Goal: Information Seeking & Learning: Learn about a topic

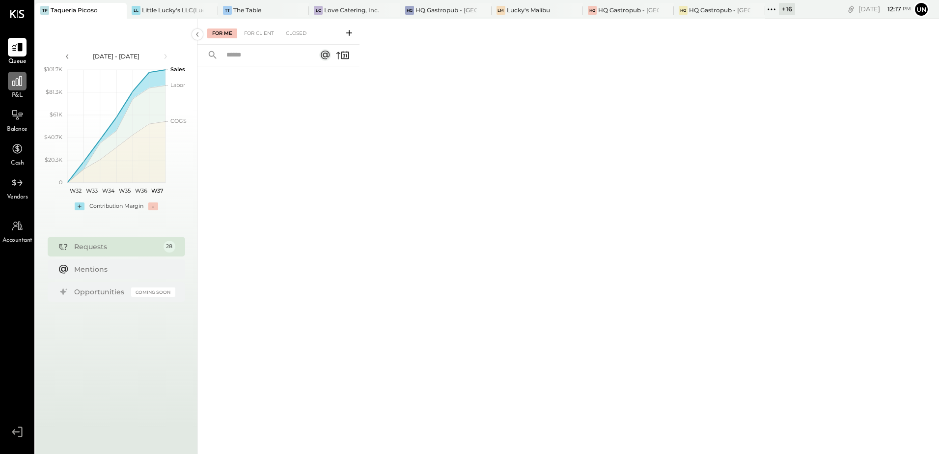
click at [13, 85] on icon at bounding box center [17, 81] width 10 height 10
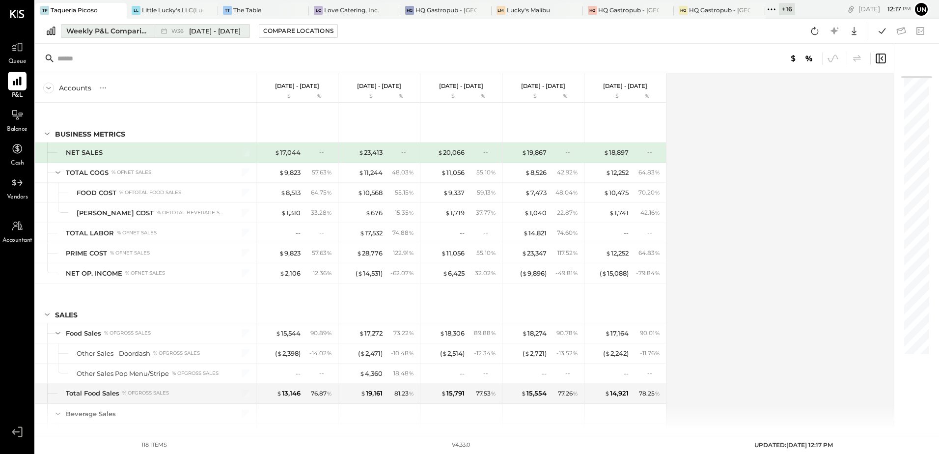
click at [106, 30] on div "Weekly P&L Comparison" at bounding box center [107, 31] width 83 height 10
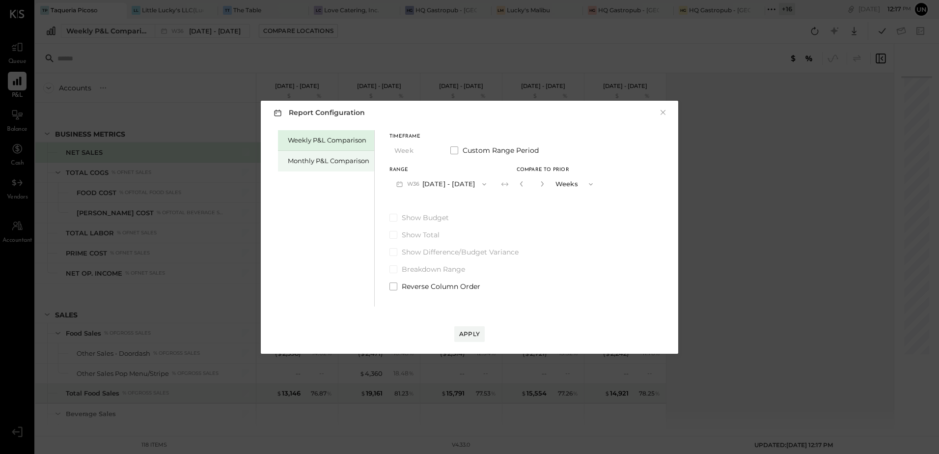
click at [323, 158] on div "Monthly P&L Comparison" at bounding box center [329, 160] width 82 height 9
click at [525, 182] on div "Compare" at bounding box center [520, 183] width 32 height 8
click at [540, 181] on icon "button" at bounding box center [542, 184] width 6 height 6
type input "*"
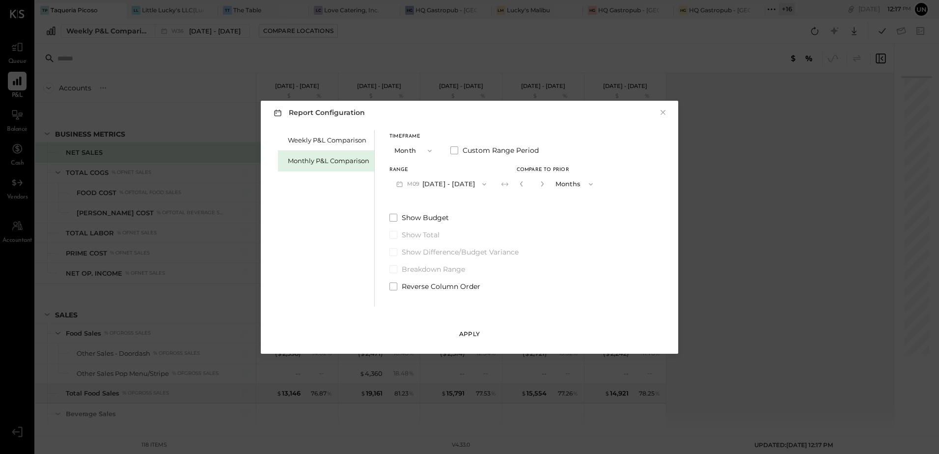
click at [467, 333] on div "Apply" at bounding box center [469, 334] width 21 height 8
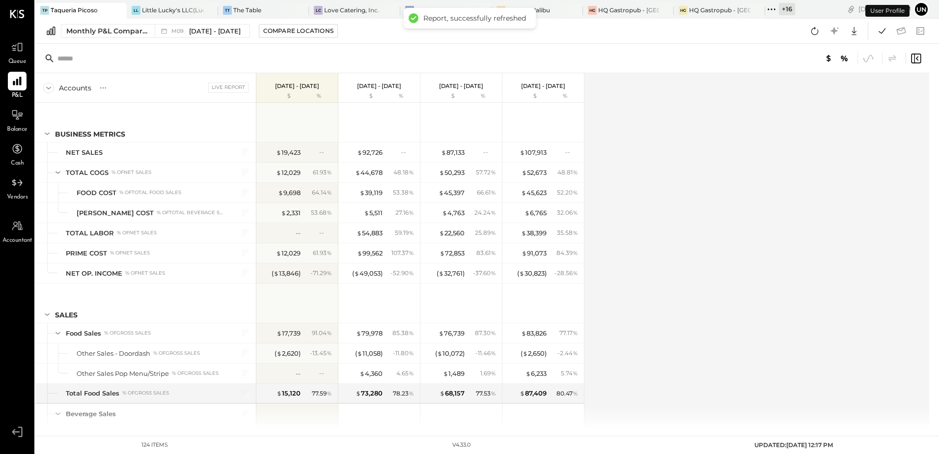
click at [706, 167] on div "Accounts S % GL Live Report [DATE] - [DATE] $ % [DATE] - [DATE] $ % [DATE] - [D…" at bounding box center [482, 251] width 895 height 357
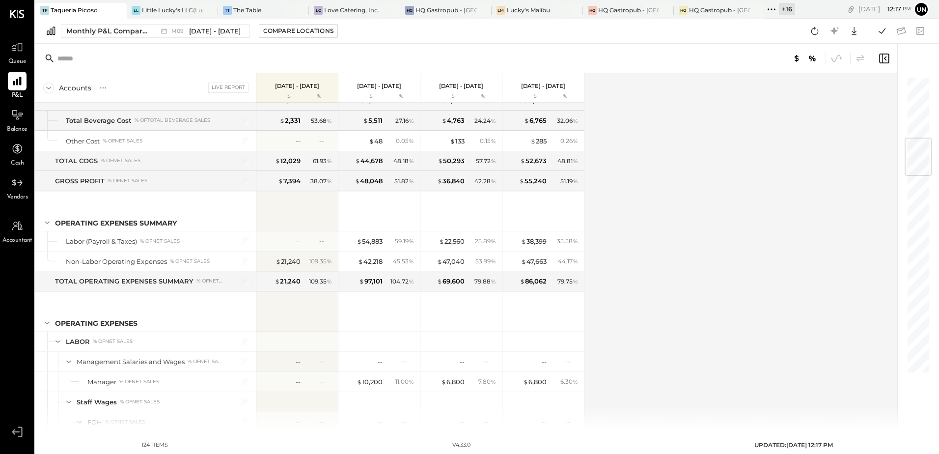
scroll to position [521, 0]
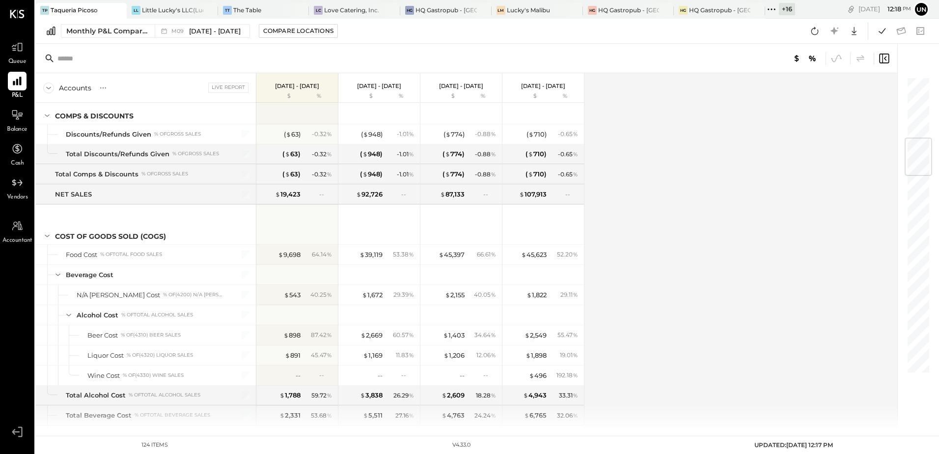
click at [712, 231] on div "Accounts S % GL Live Report [DATE] - [DATE] $ % [DATE] - [DATE] $ % [DATE] - [D…" at bounding box center [466, 251] width 863 height 357
click at [816, 34] on icon at bounding box center [814, 31] width 13 height 13
click at [24, 54] on div at bounding box center [17, 47] width 19 height 19
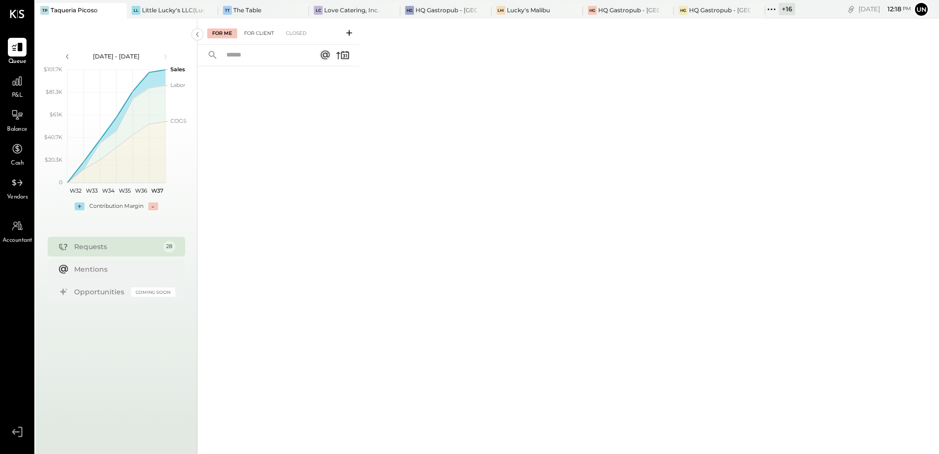
click at [257, 29] on div "For Client" at bounding box center [259, 33] width 40 height 10
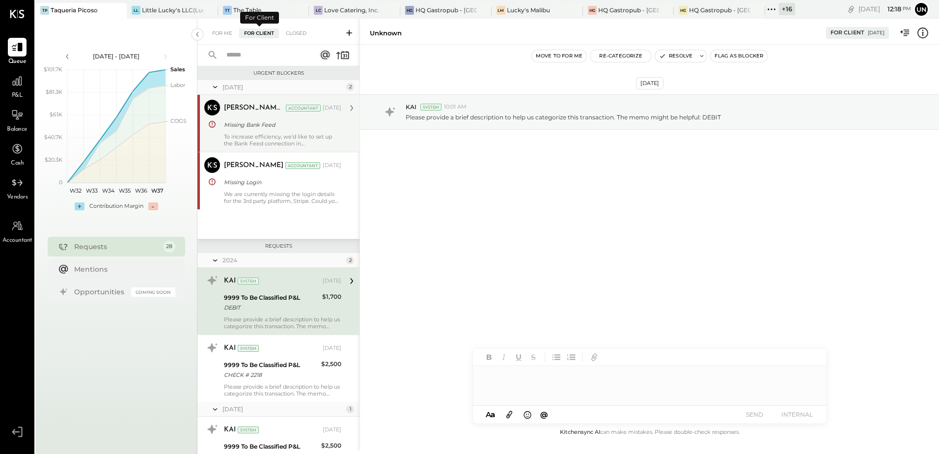
scroll to position [42, 0]
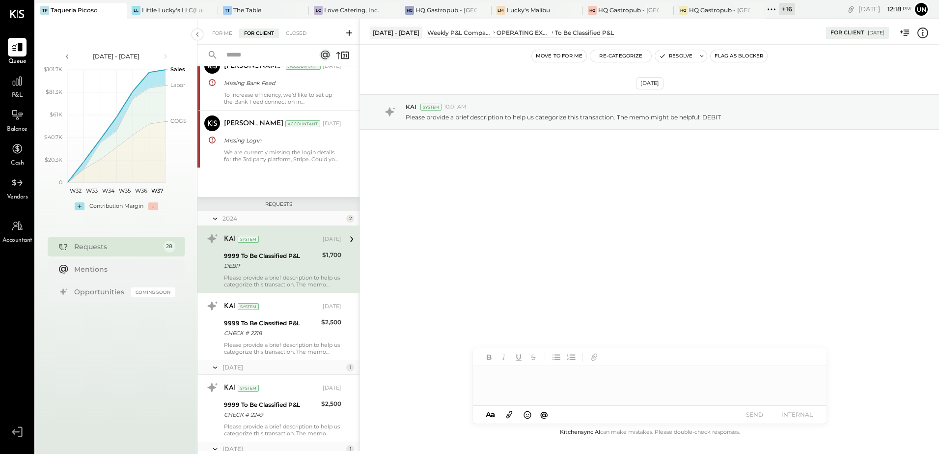
click at [260, 54] on input "text" at bounding box center [265, 55] width 89 height 16
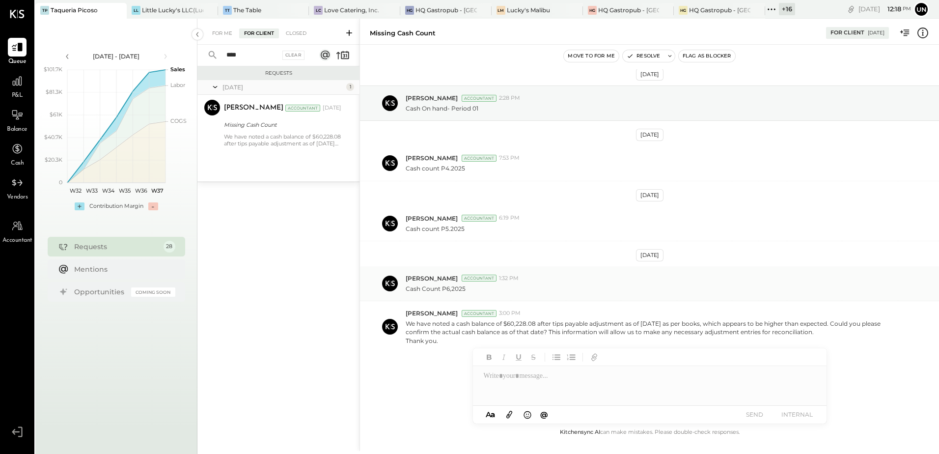
type input "****"
click at [774, 11] on icon at bounding box center [771, 9] width 13 height 13
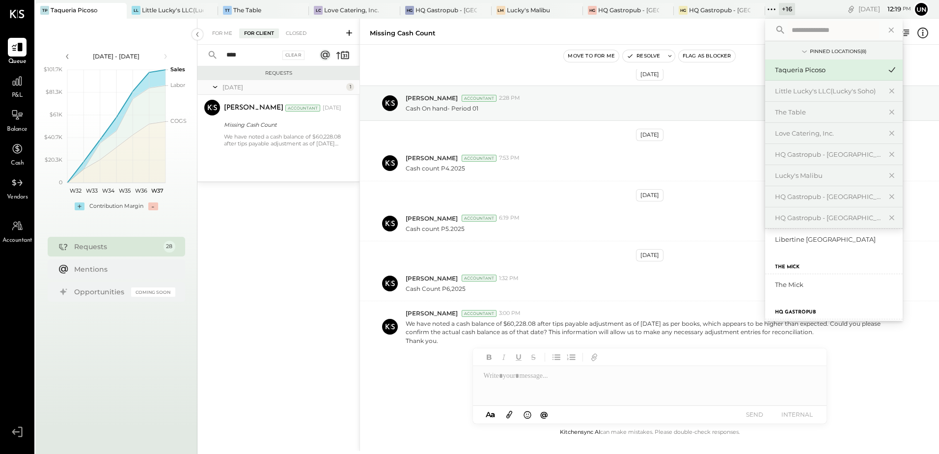
scroll to position [295, 0]
click at [811, 288] on div "The Mick" at bounding box center [834, 293] width 138 height 21
click at [796, 295] on div "The Mick" at bounding box center [828, 293] width 106 height 9
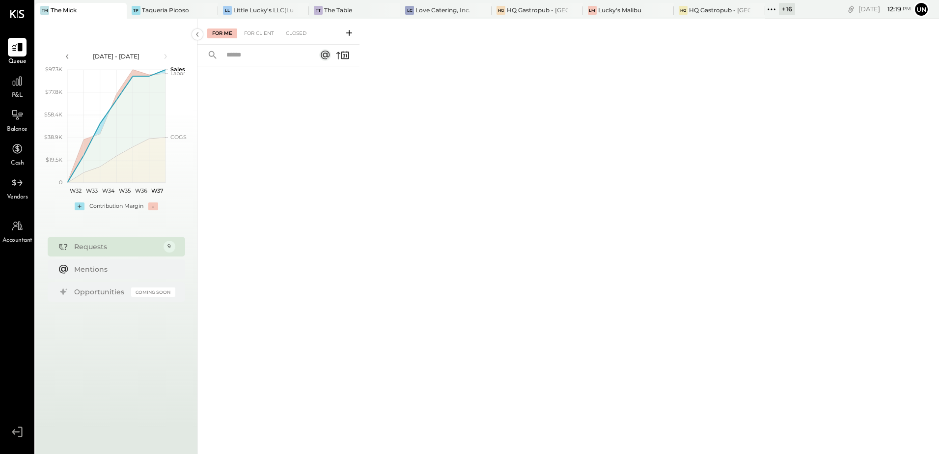
click at [12, 91] on span "P&L" at bounding box center [17, 95] width 11 height 9
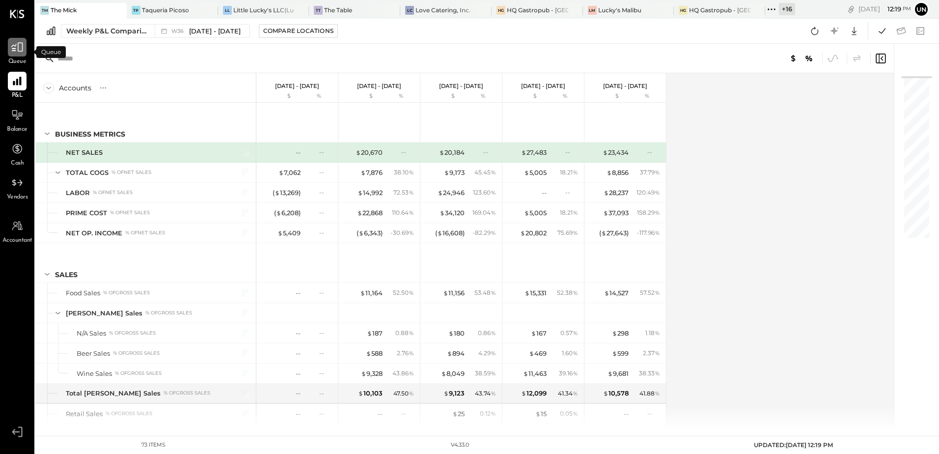
click at [17, 53] on icon at bounding box center [17, 47] width 13 height 13
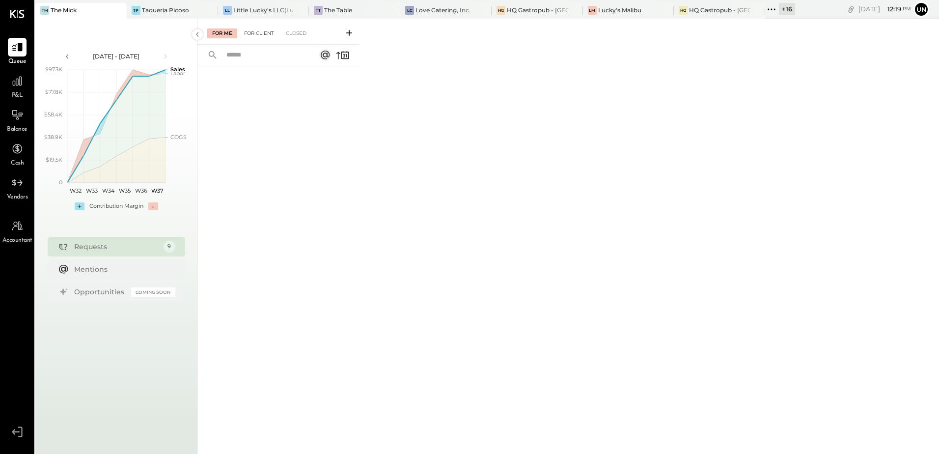
click at [252, 31] on div "For Client" at bounding box center [259, 33] width 40 height 10
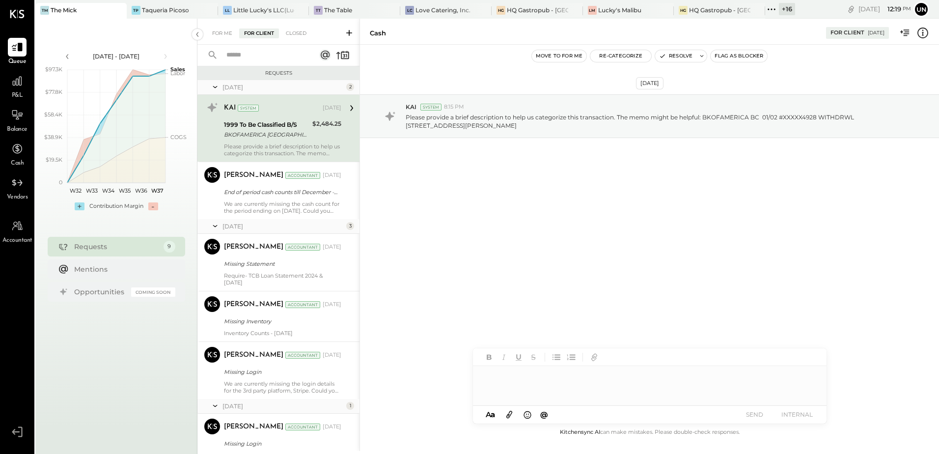
click at [251, 62] on input "text" at bounding box center [265, 55] width 89 height 16
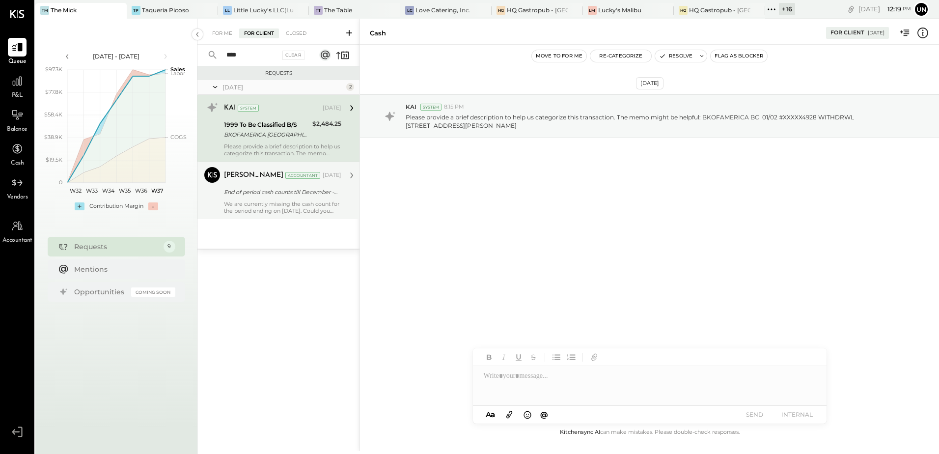
type input "****"
click at [283, 204] on div "We are currently missing the cash count for the period ending on [DATE]. Could …" at bounding box center [282, 207] width 117 height 14
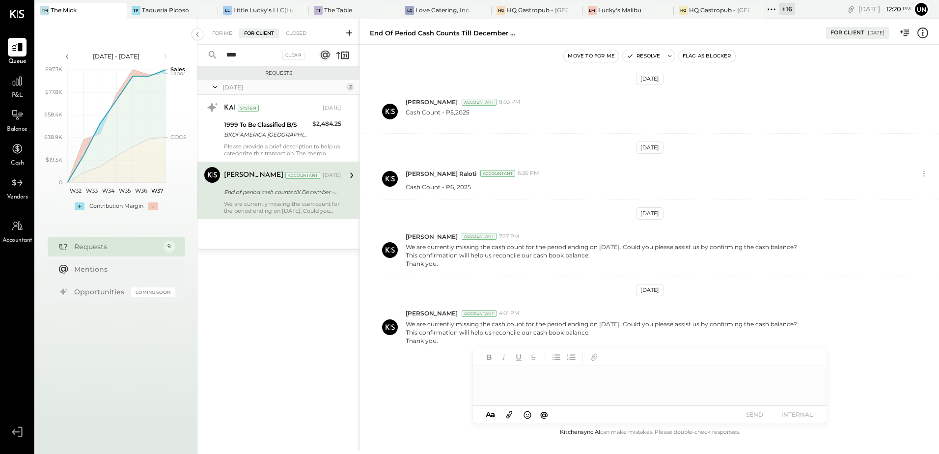
click at [520, 371] on div at bounding box center [650, 385] width 354 height 39
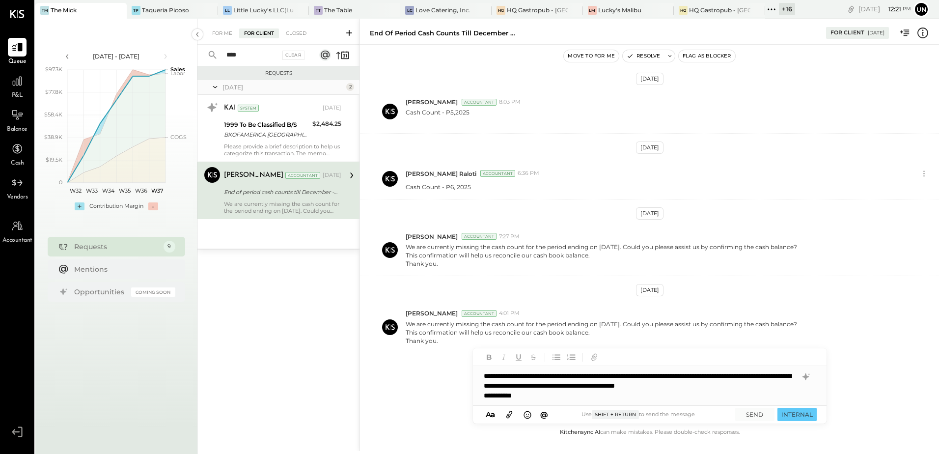
click at [502, 376] on div "**********" at bounding box center [650, 385] width 354 height 39
click at [787, 386] on div "**********" at bounding box center [640, 385] width 313 height 29
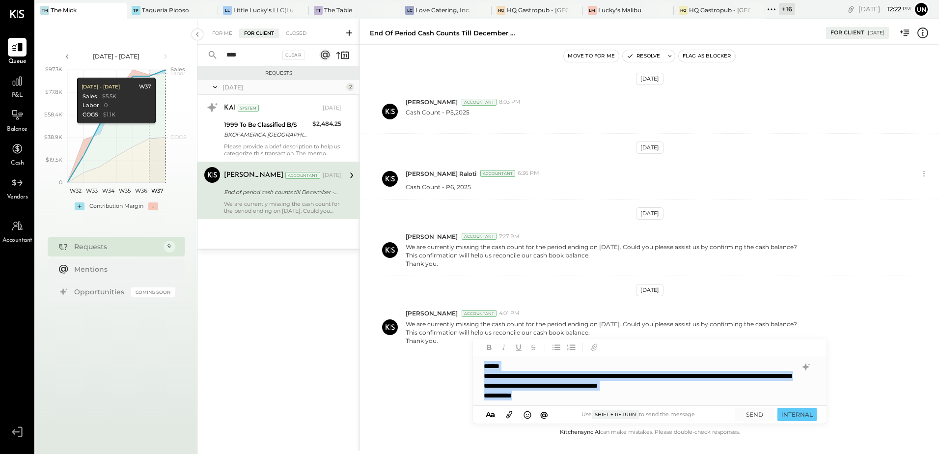
drag, startPoint x: 533, startPoint y: 394, endPoint x: 485, endPoint y: 355, distance: 62.5
click at [485, 355] on div "**********" at bounding box center [650, 371] width 354 height 67
click at [524, 402] on div "**********" at bounding box center [650, 380] width 354 height 49
drag, startPoint x: 524, startPoint y: 396, endPoint x: 478, endPoint y: 356, distance: 60.2
click at [481, 356] on div "**********" at bounding box center [650, 380] width 354 height 49
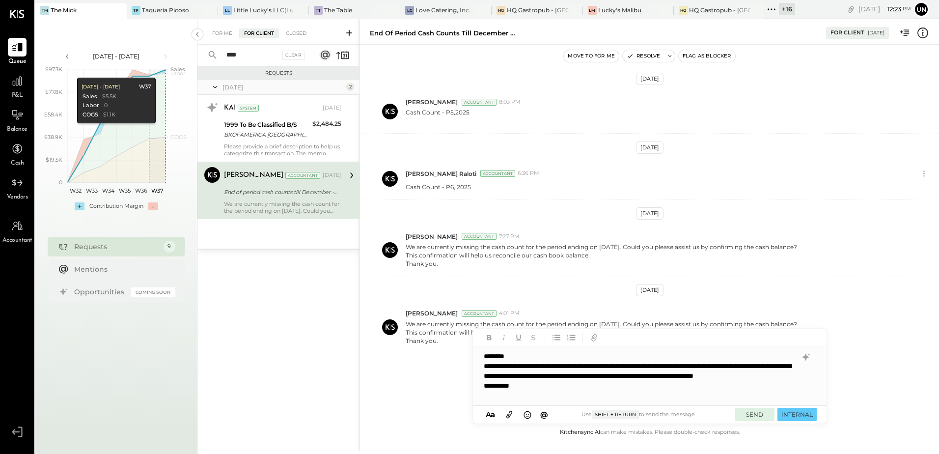
click at [749, 416] on button "SEND" at bounding box center [754, 414] width 39 height 13
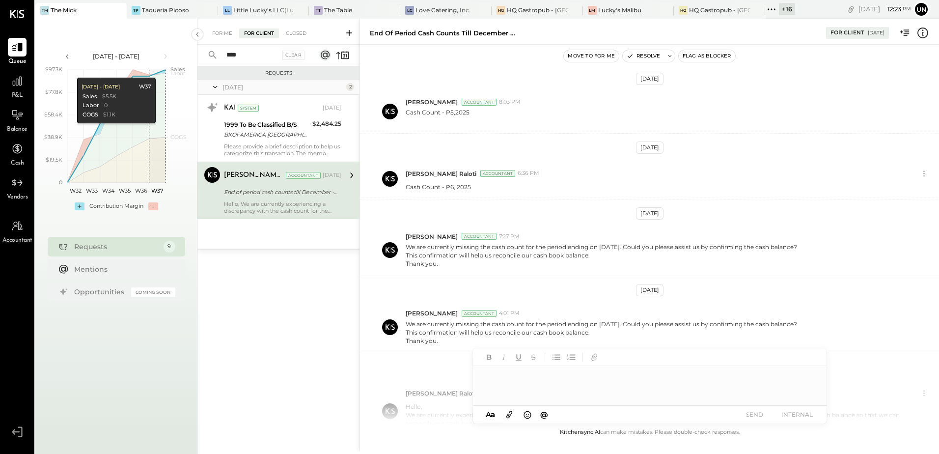
scroll to position [156, 0]
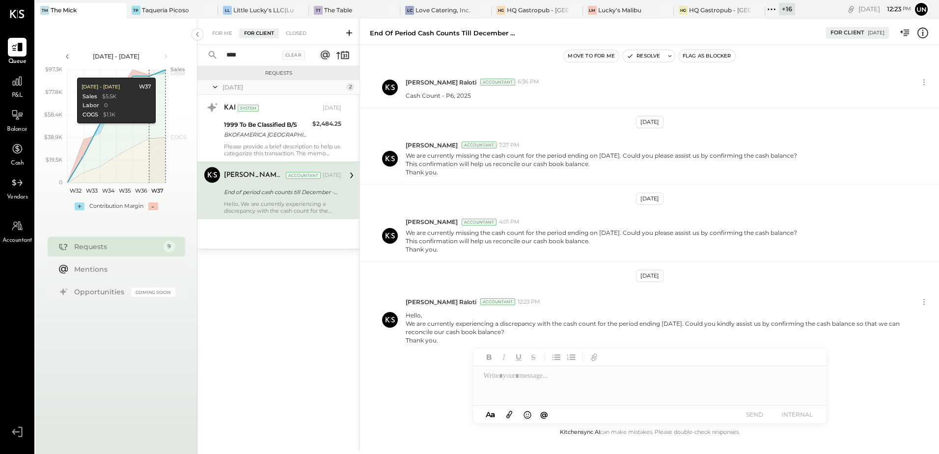
drag, startPoint x: 259, startPoint y: 55, endPoint x: 169, endPoint y: 51, distance: 90.0
click at [219, 53] on div "**** Clear" at bounding box center [258, 55] width 122 height 21
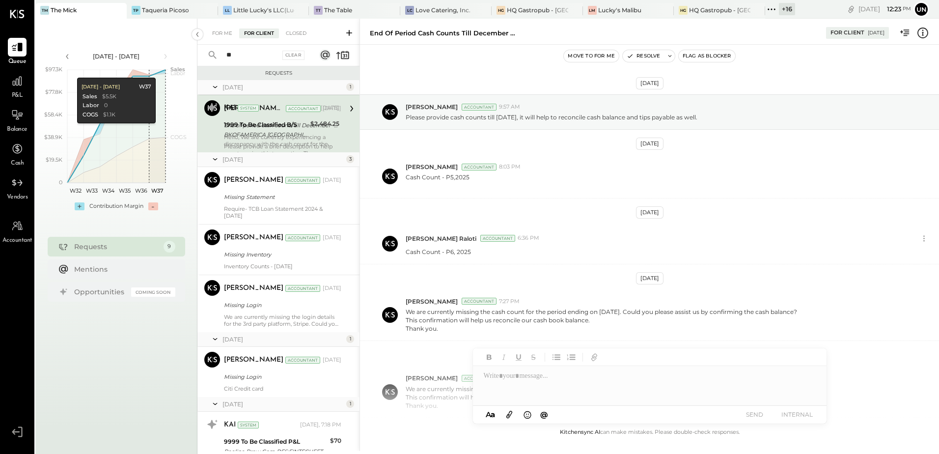
scroll to position [156, 0]
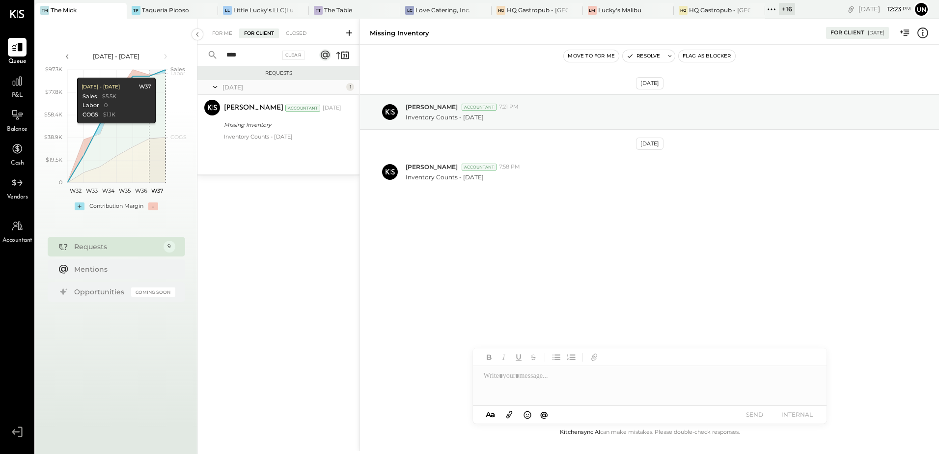
click at [507, 383] on div at bounding box center [650, 385] width 354 height 39
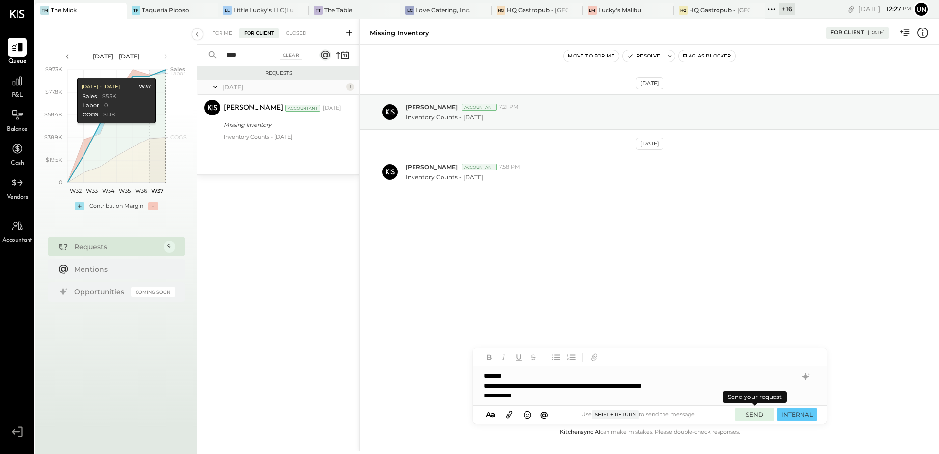
click at [754, 414] on button "SEND" at bounding box center [754, 414] width 39 height 13
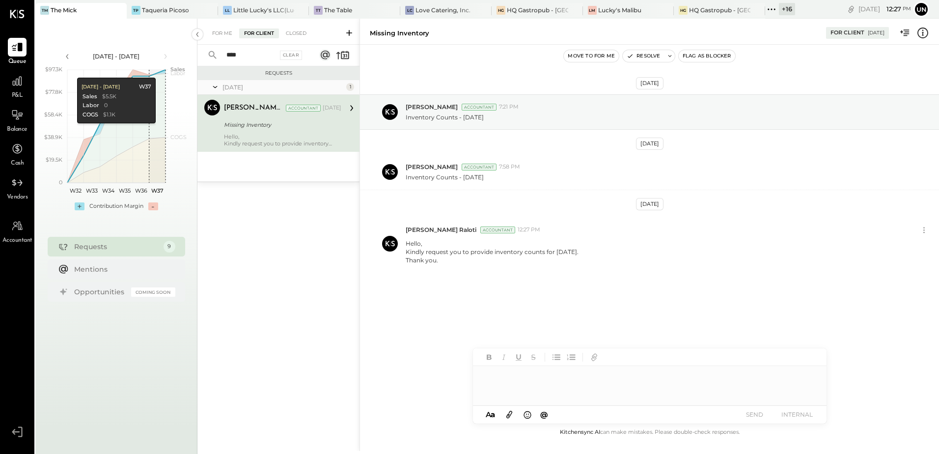
click at [260, 55] on input "****" at bounding box center [249, 55] width 57 height 16
type input "*"
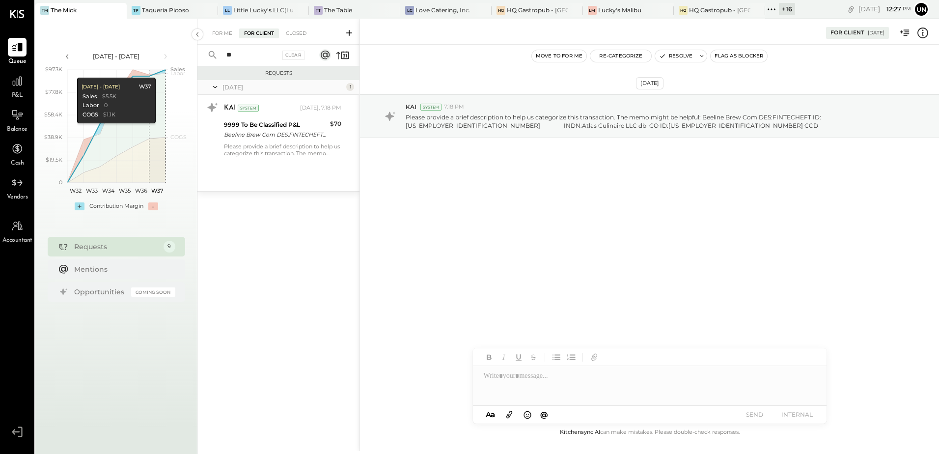
click at [261, 55] on input "**" at bounding box center [249, 55] width 57 height 16
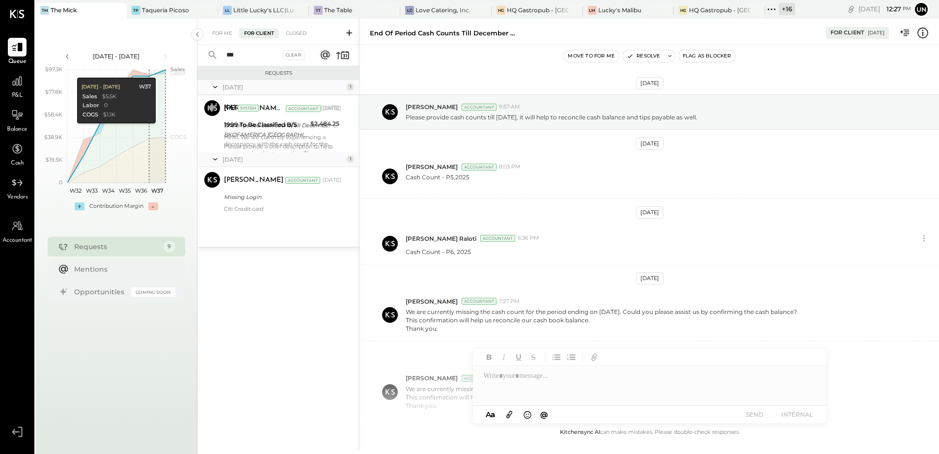
scroll to position [156, 0]
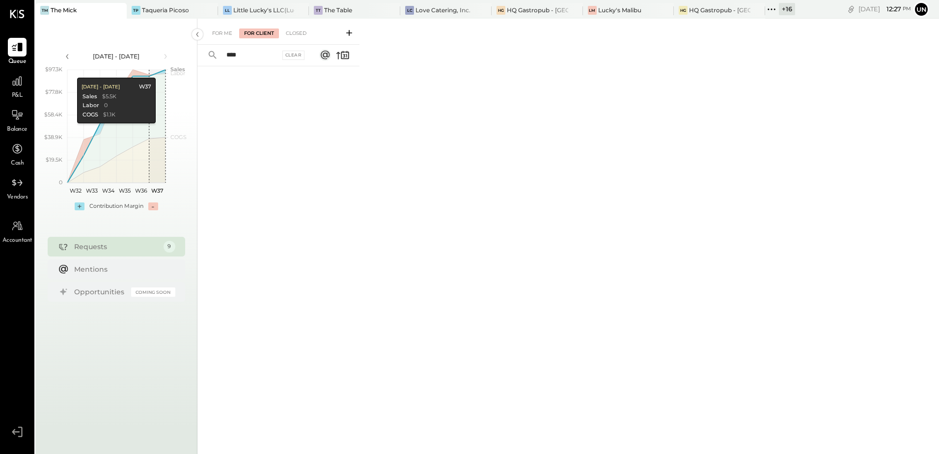
type input "***"
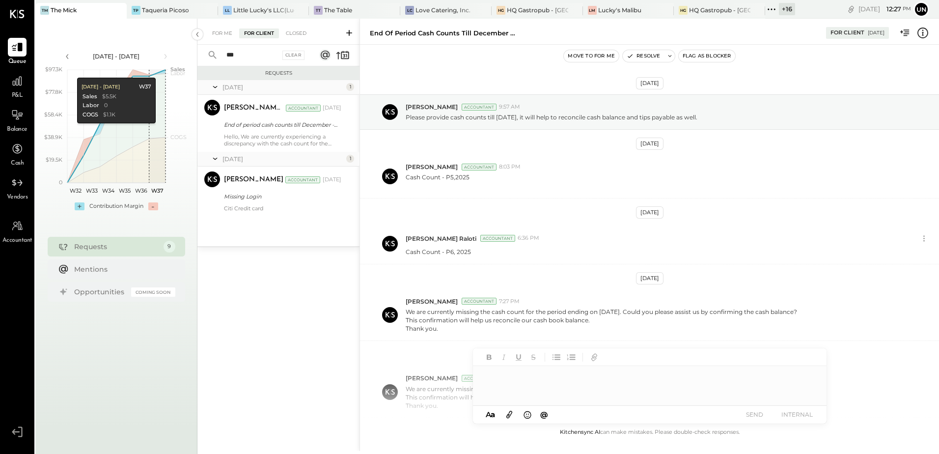
scroll to position [156, 0]
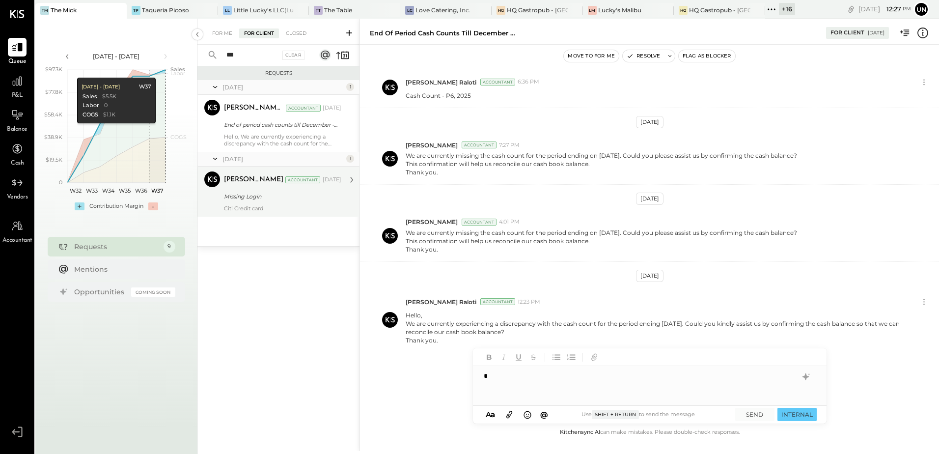
click at [271, 189] on div "[PERSON_NAME] Accountant [DATE] Missing Login Citi Credit card" at bounding box center [282, 191] width 117 height 40
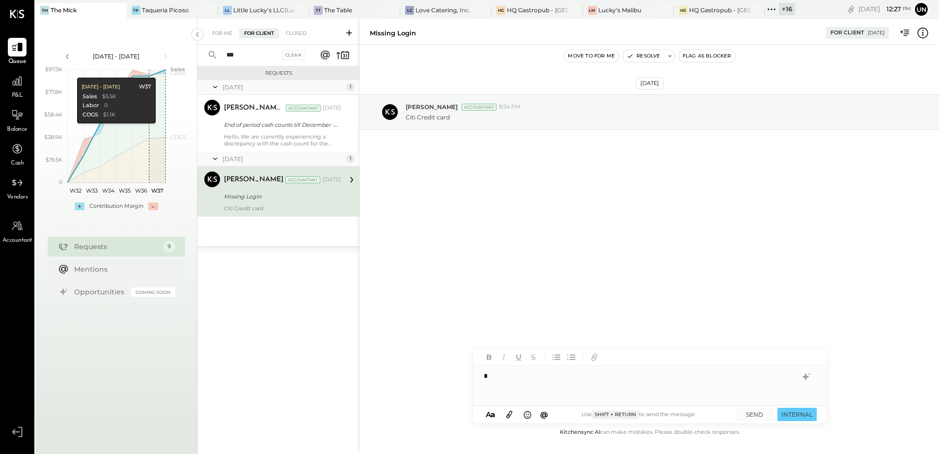
drag, startPoint x: 504, startPoint y: 375, endPoint x: 471, endPoint y: 374, distance: 33.4
click at [475, 374] on div "*" at bounding box center [650, 385] width 354 height 39
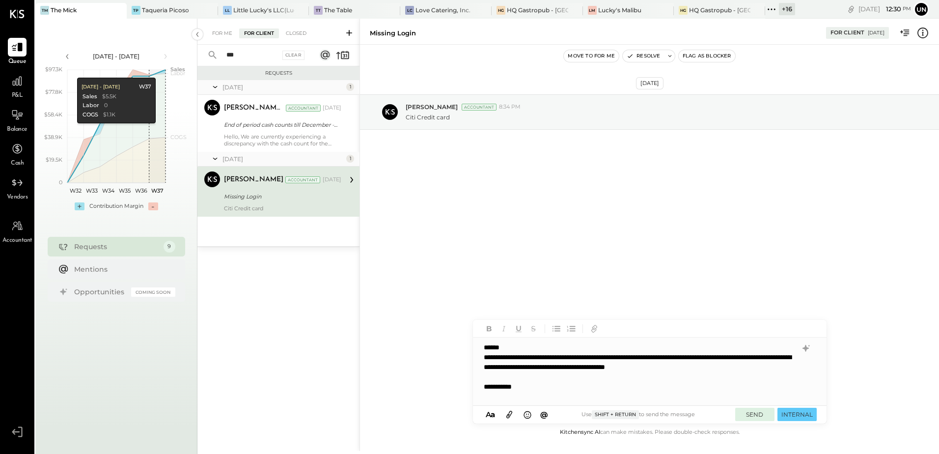
click at [749, 413] on button "SEND" at bounding box center [754, 414] width 39 height 13
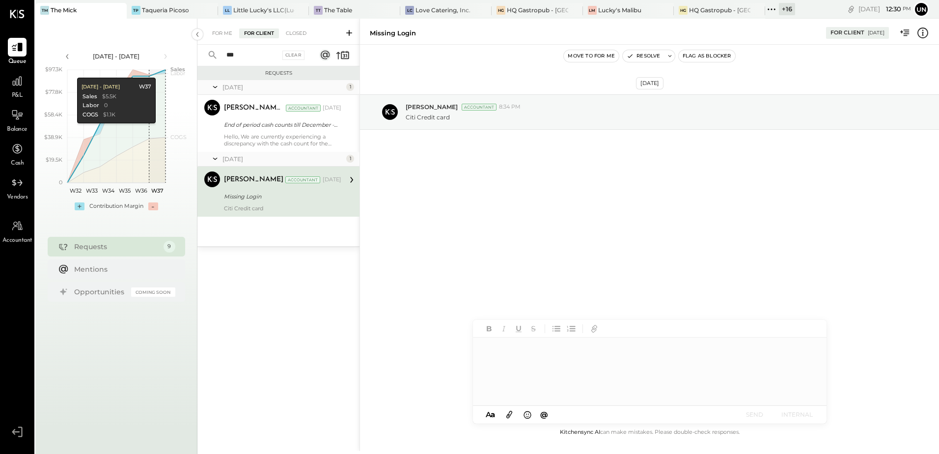
click at [249, 54] on input "***" at bounding box center [249, 55] width 57 height 16
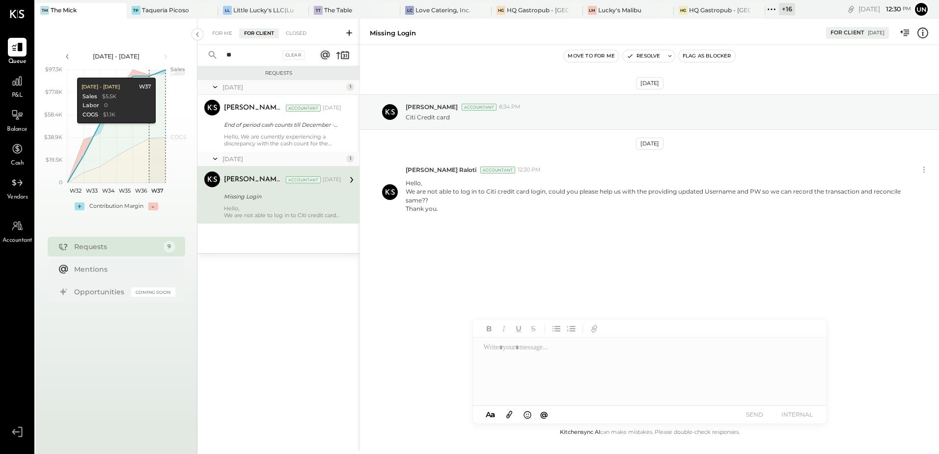
type input "*"
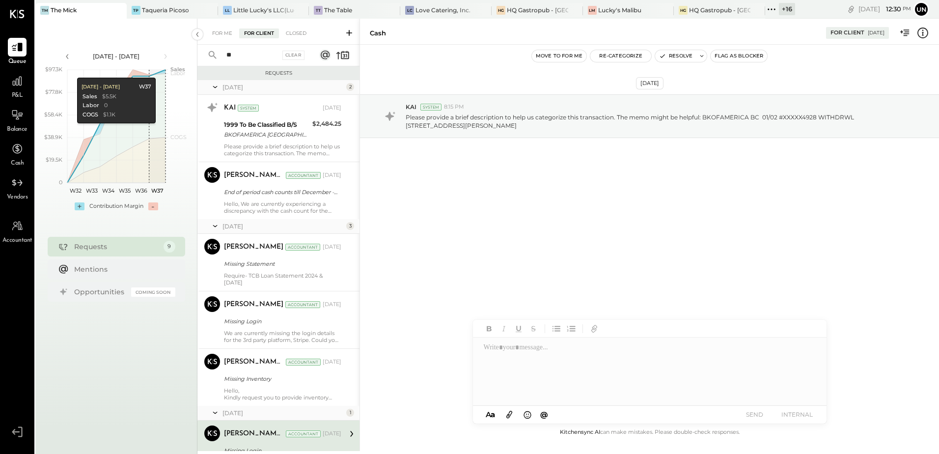
scroll to position [156, 0]
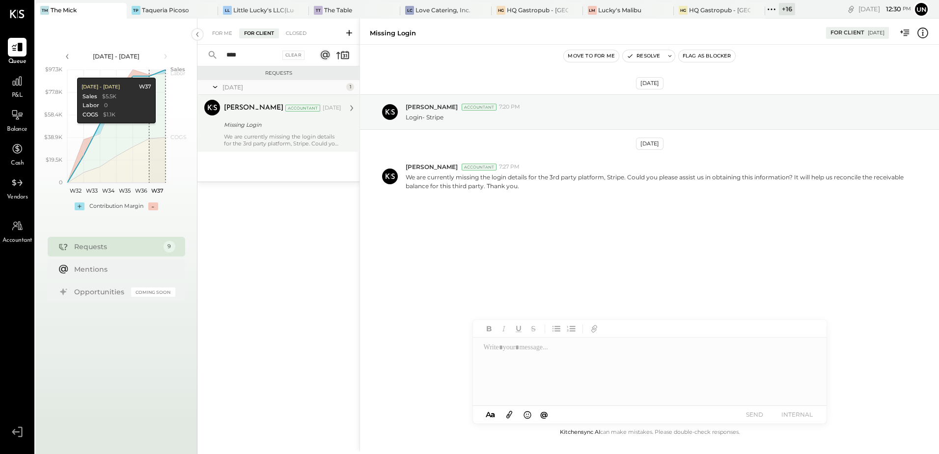
type input "****"
click at [287, 132] on div "[PERSON_NAME] Accountant [DATE] Missing Login We are currently missing the logi…" at bounding box center [282, 123] width 117 height 47
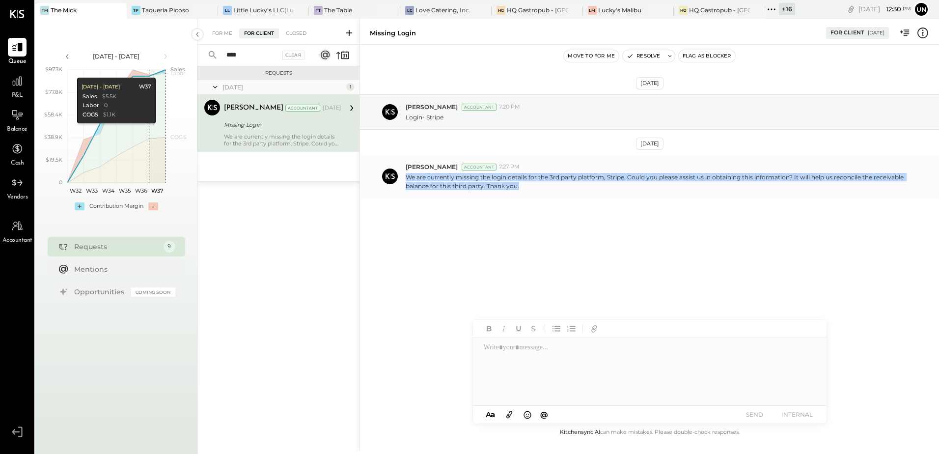
drag, startPoint x: 523, startPoint y: 189, endPoint x: 403, endPoint y: 177, distance: 119.9
click at [403, 177] on div "[PERSON_NAME] Accountant 7:27 PM We are currently missing the login details for…" at bounding box center [649, 176] width 579 height 43
copy p "We are currently missing the login details for the 3rd party platform, Stripe. …"
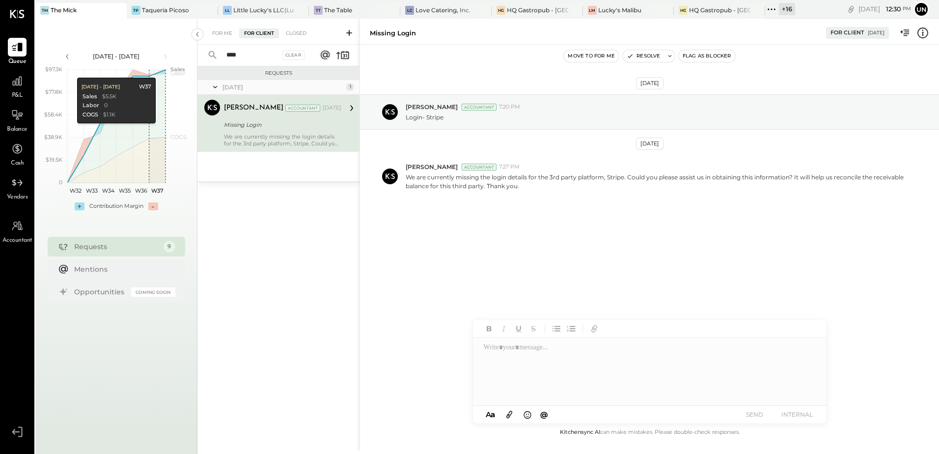
click at [504, 355] on div at bounding box center [649, 371] width 353 height 68
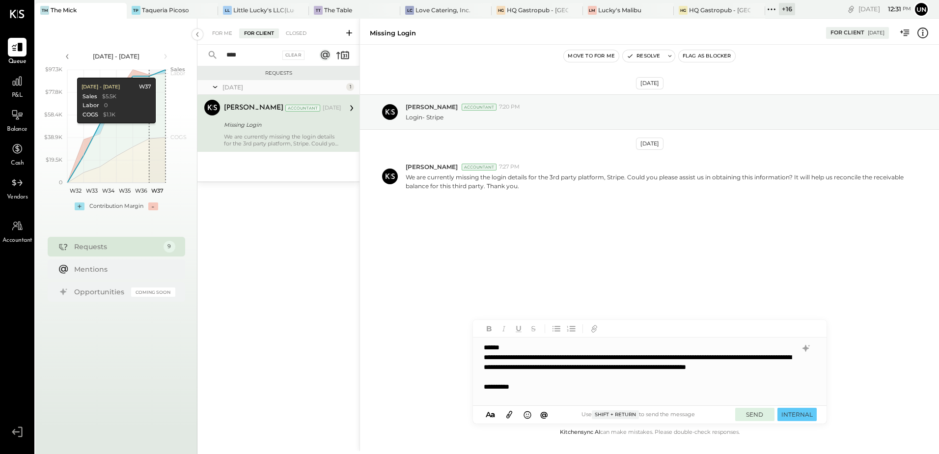
click at [751, 413] on button "SEND" at bounding box center [754, 414] width 39 height 13
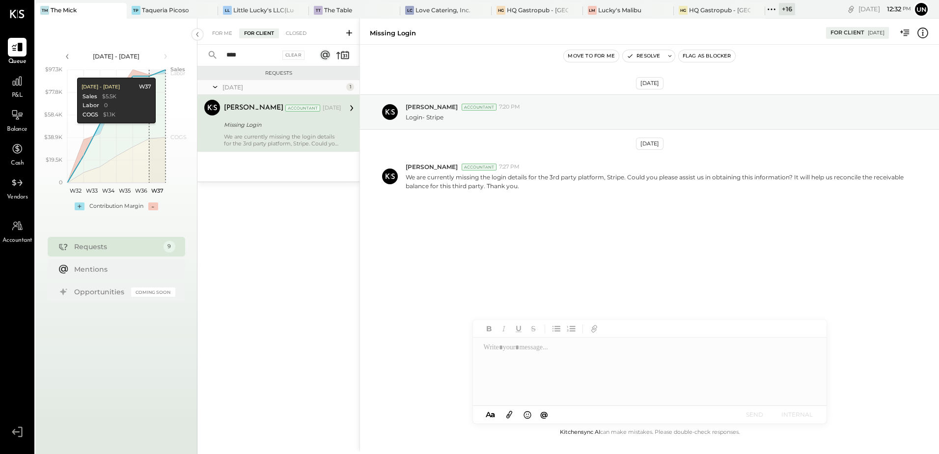
drag, startPoint x: 250, startPoint y: 56, endPoint x: 193, endPoint y: 54, distance: 56.5
click at [196, 54] on div "[DATE] - [DATE] polygon, polyline { transition: fill-opacity 0.1s, stroke-opaci…" at bounding box center [487, 246] width 904 height 454
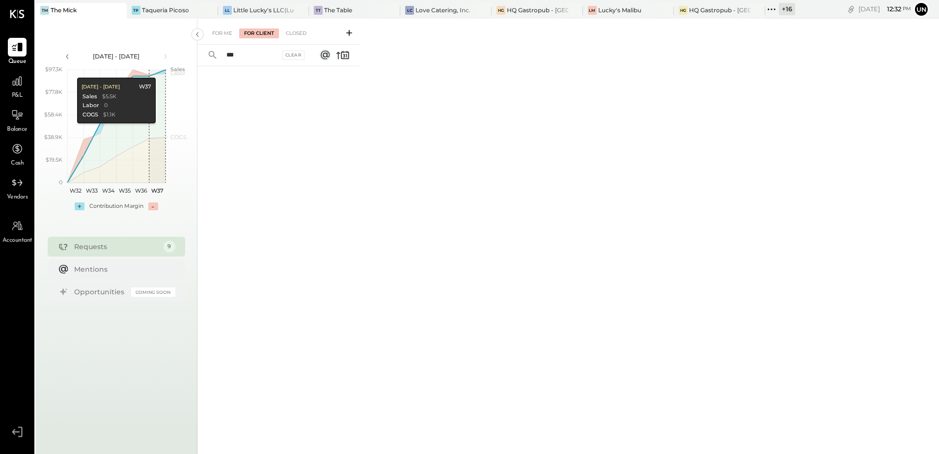
type input "**"
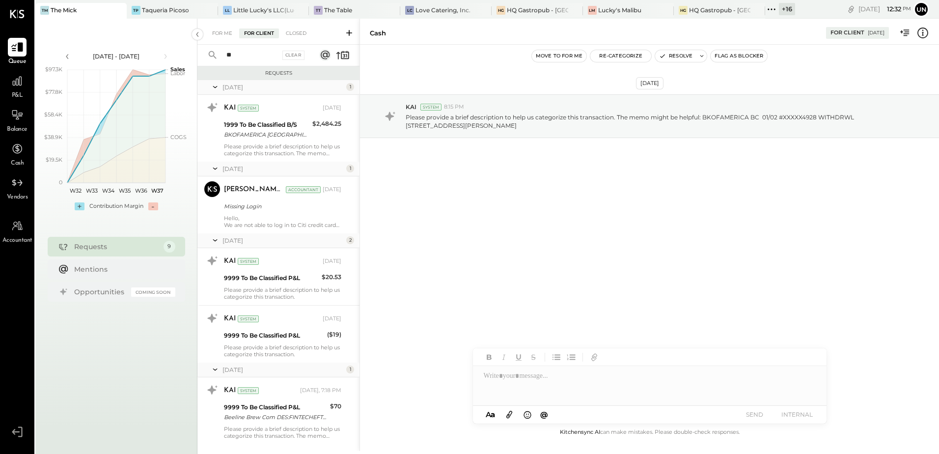
click at [20, 56] on div at bounding box center [17, 47] width 19 height 19
click at [20, 94] on span "P&L" at bounding box center [17, 95] width 11 height 9
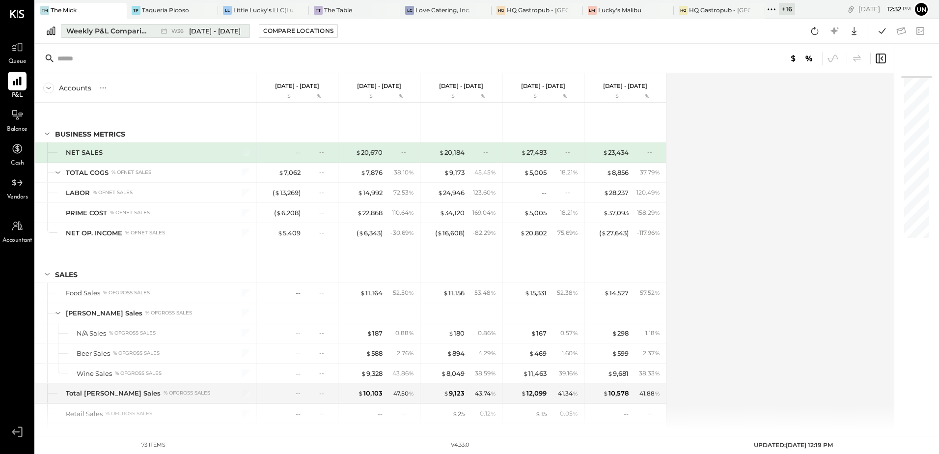
click at [72, 30] on div "Weekly P&L Comparison" at bounding box center [107, 31] width 83 height 10
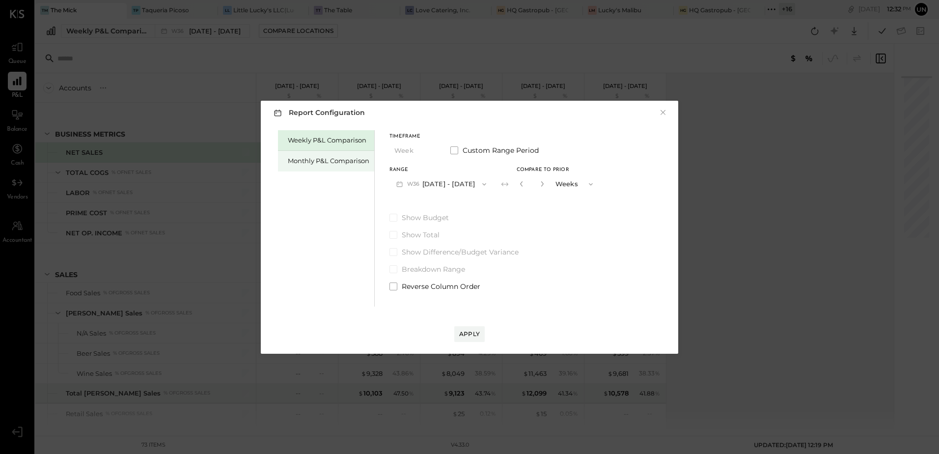
click at [297, 156] on div "Monthly P&L Comparison" at bounding box center [329, 160] width 82 height 9
click at [522, 184] on div "Compare" at bounding box center [520, 183] width 32 height 8
click at [587, 184] on icon "button" at bounding box center [591, 184] width 8 height 8
click at [542, 187] on button "button" at bounding box center [542, 183] width 8 height 11
click at [539, 187] on icon "button" at bounding box center [542, 184] width 6 height 6
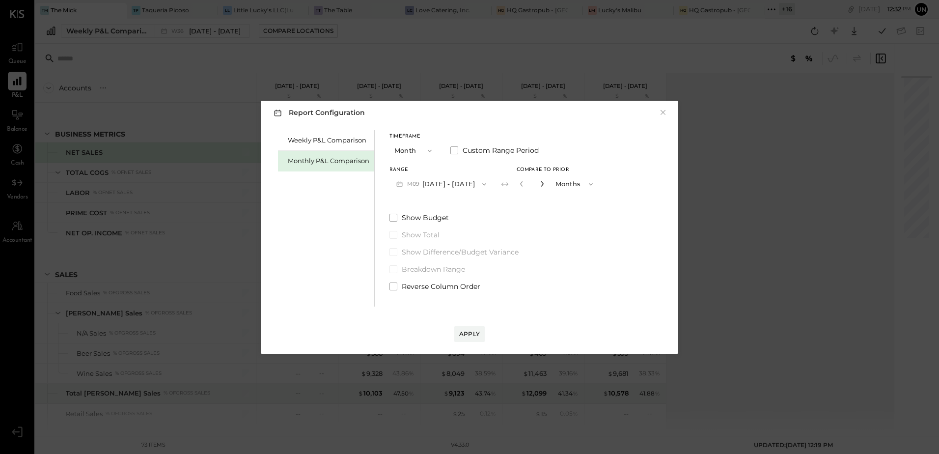
type input "*"
click at [468, 338] on div "Apply" at bounding box center [469, 334] width 21 height 8
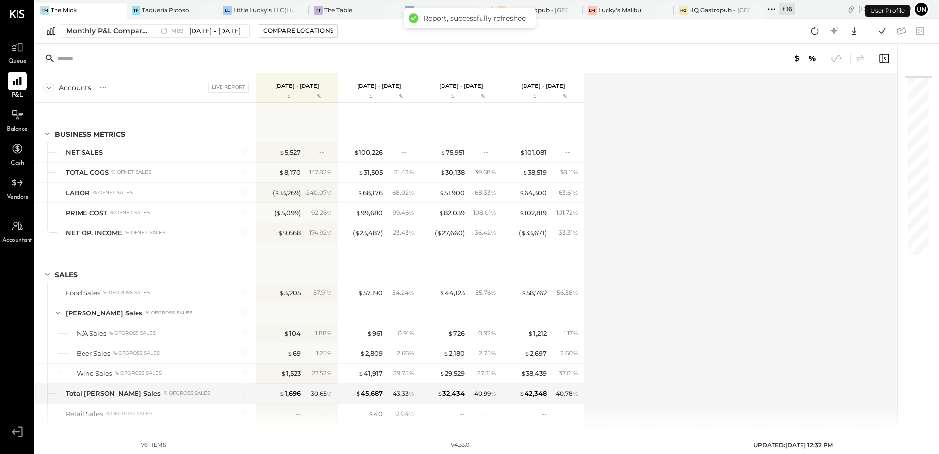
click at [689, 229] on div "Accounts S % GL Live Report [DATE] - [DATE] $ % [DATE] - [DATE] $ % [DATE] - [D…" at bounding box center [466, 251] width 863 height 357
click at [883, 29] on icon at bounding box center [882, 31] width 13 height 13
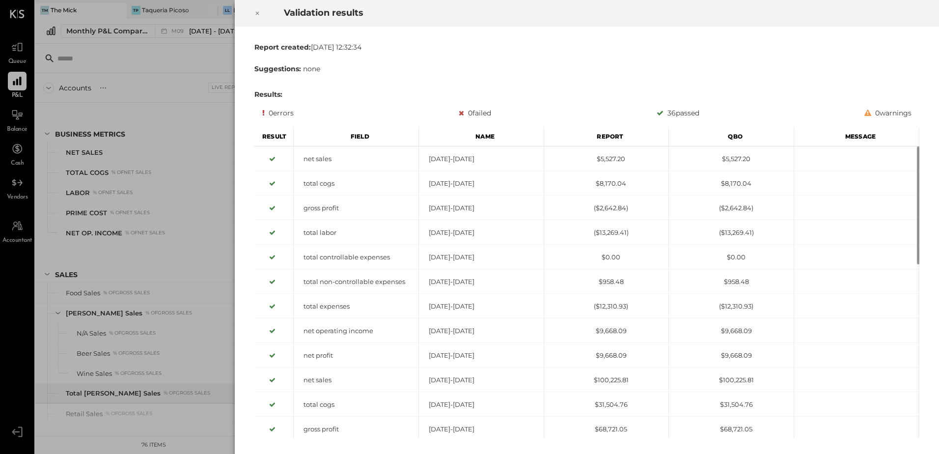
click at [257, 12] on icon at bounding box center [257, 13] width 6 height 12
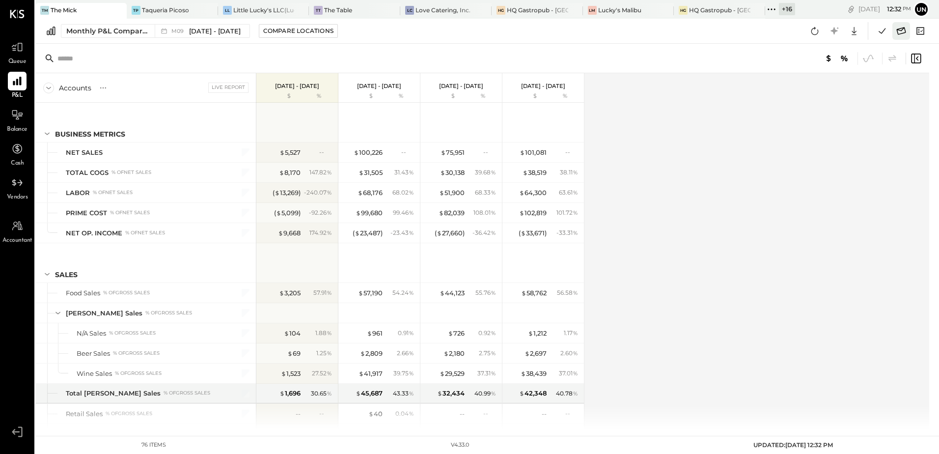
click at [897, 32] on icon at bounding box center [901, 30] width 9 height 7
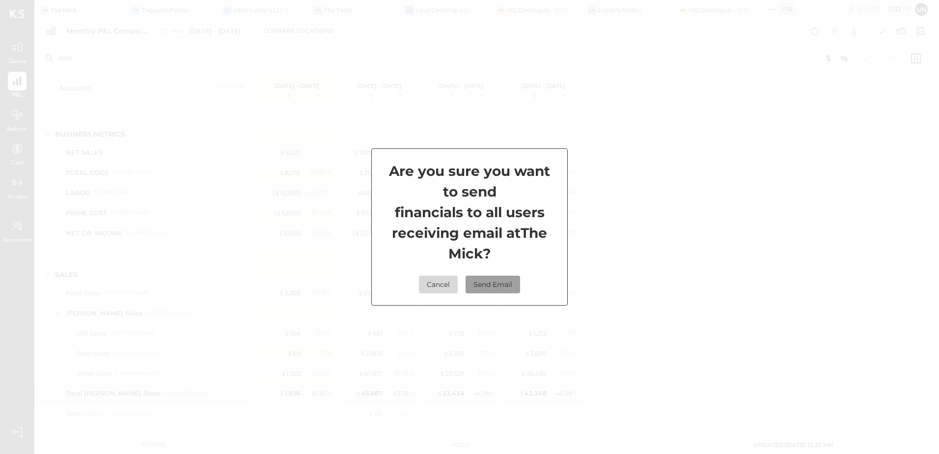
click at [508, 282] on button "Send Email" at bounding box center [493, 285] width 55 height 18
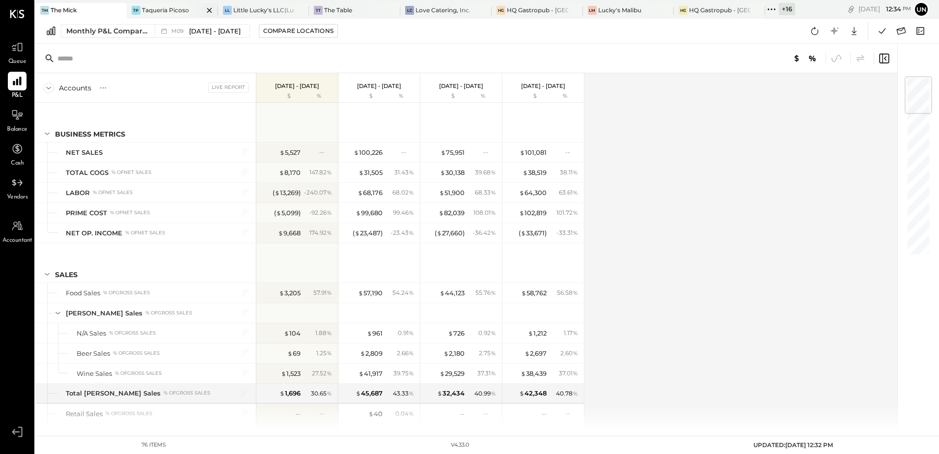
click at [171, 8] on div "Taqueria Picoso" at bounding box center [165, 10] width 47 height 8
